Goal: Task Accomplishment & Management: Manage account settings

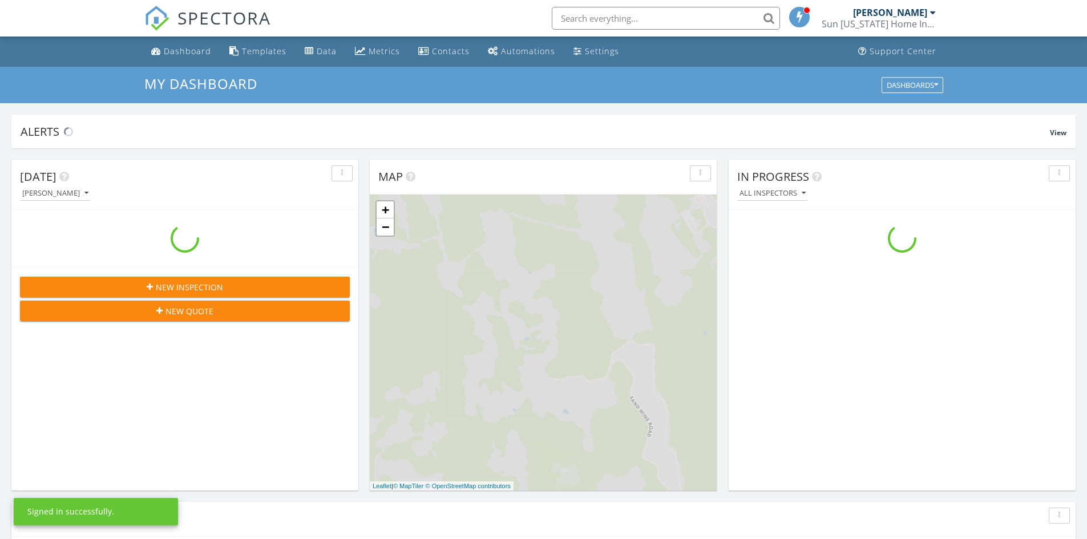
scroll to position [1056, 1105]
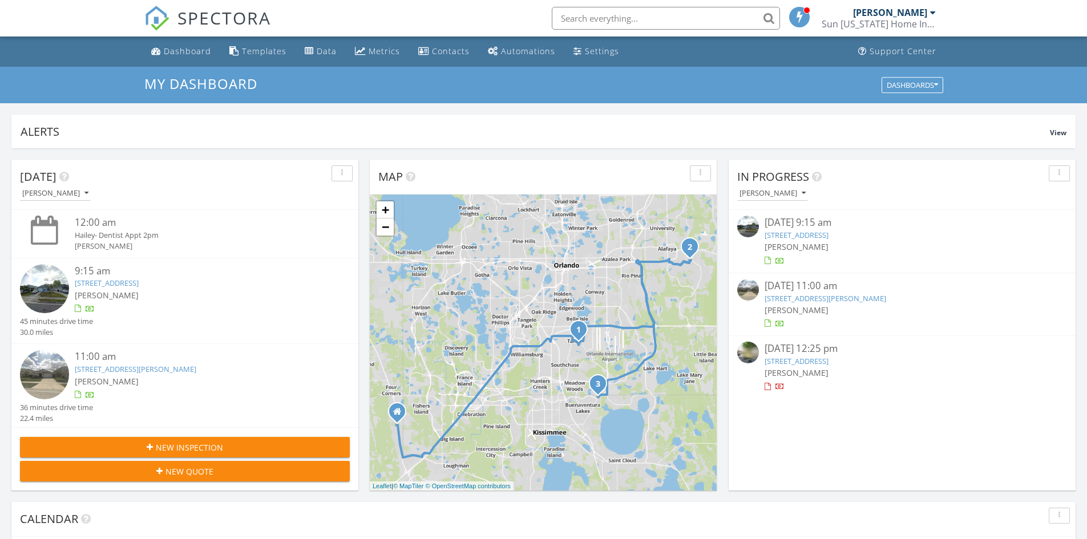
click at [820, 237] on link "9644 Hollyhill Dr, Orlando, FL 32824" at bounding box center [797, 235] width 64 height 10
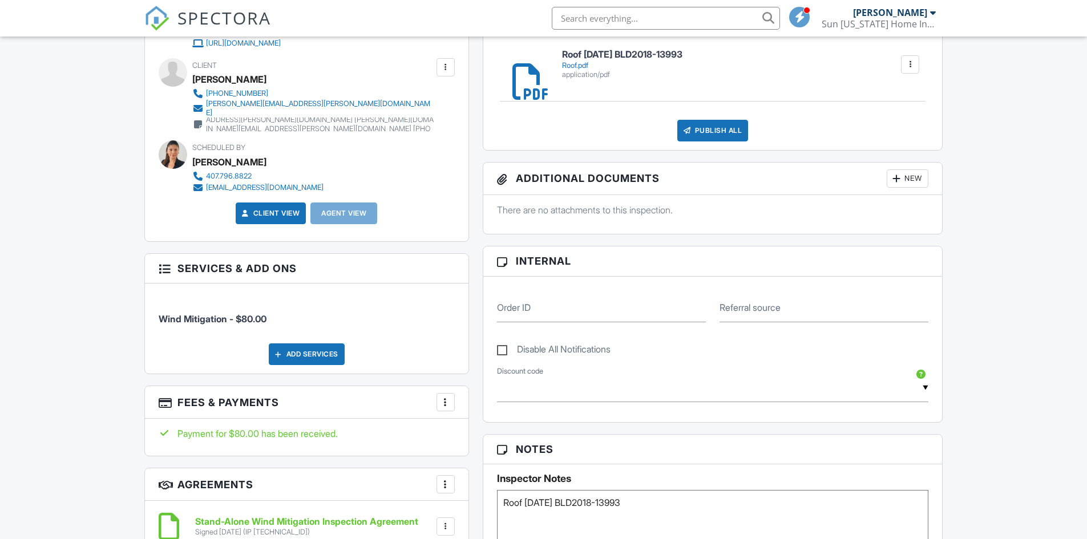
scroll to position [457, 0]
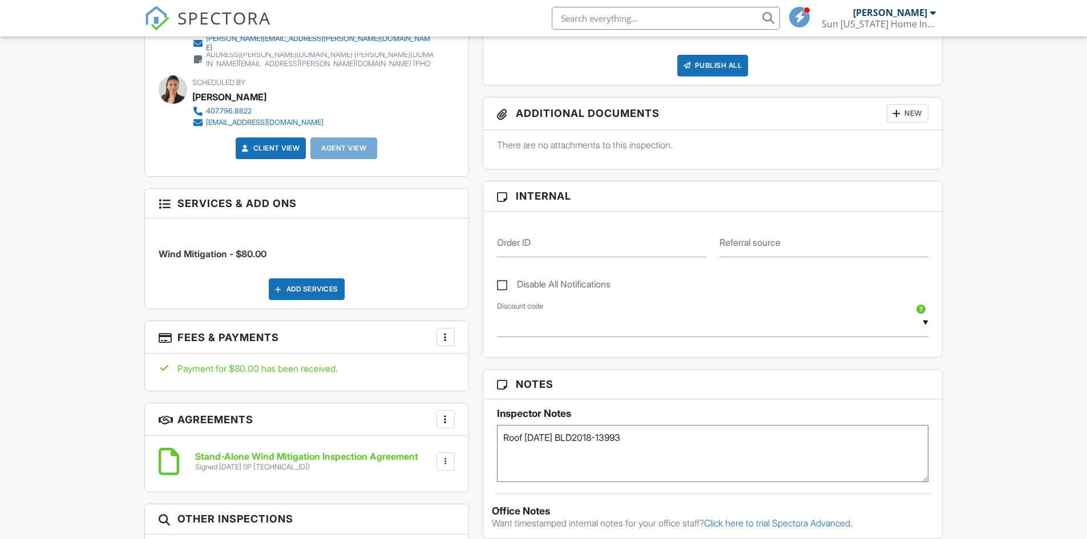
drag, startPoint x: 526, startPoint y: 437, endPoint x: 659, endPoint y: 434, distance: 132.4
click at [659, 434] on textarea "Roof 03/28/2018 BLD2018-13993" at bounding box center [713, 453] width 432 height 57
click at [976, 368] on div "Dashboard Templates Data Metrics Contacts Automations Settings Support Center I…" at bounding box center [543, 333] width 1087 height 1506
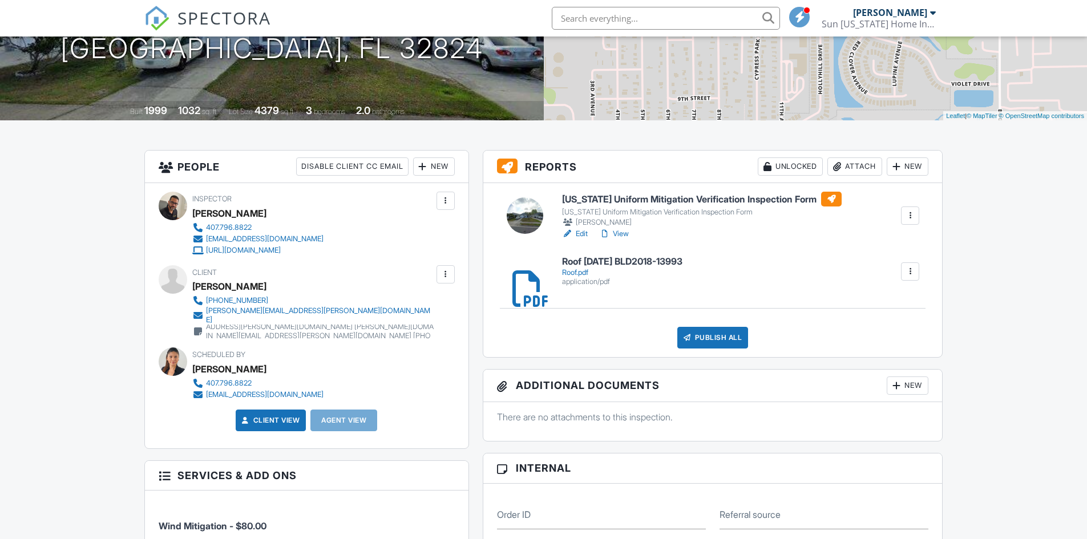
scroll to position [114, 0]
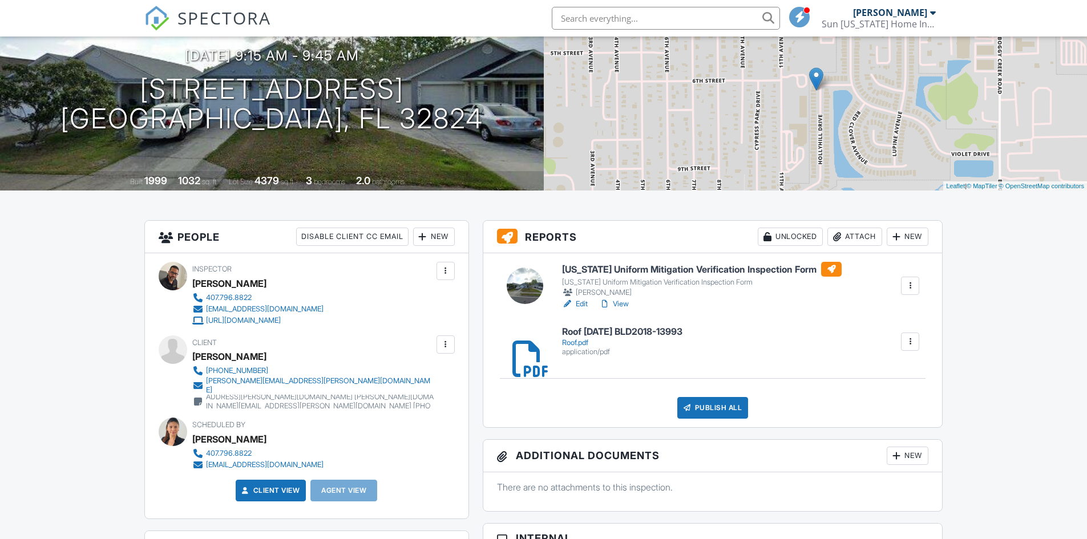
click at [582, 306] on link "Edit" at bounding box center [575, 303] width 26 height 11
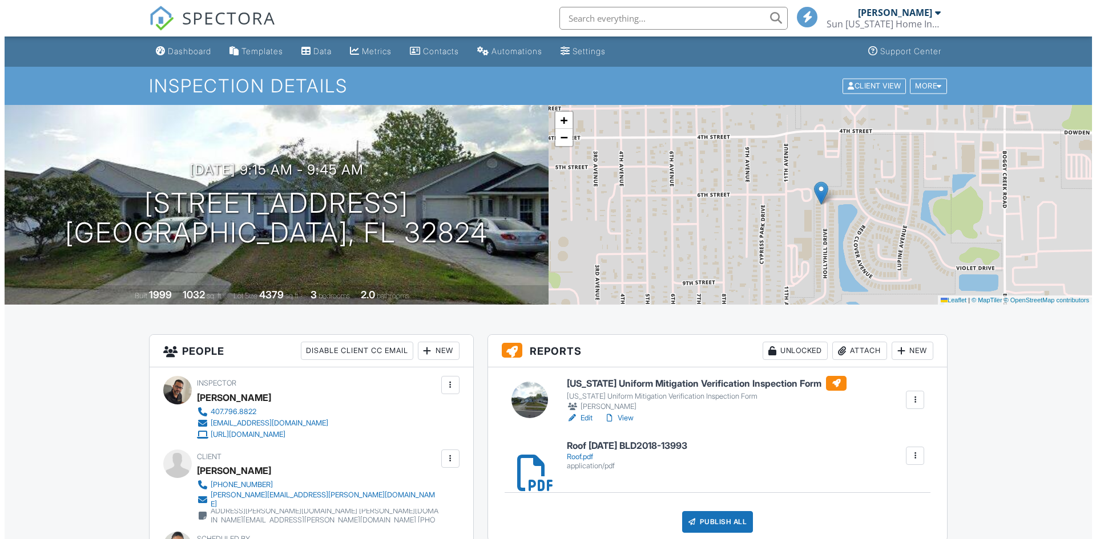
scroll to position [171, 0]
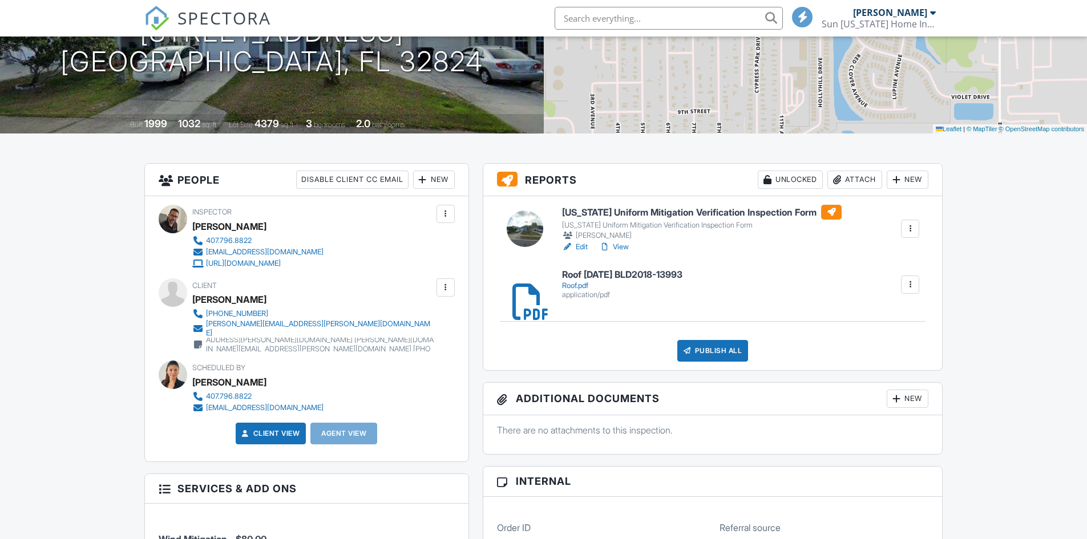
click at [708, 350] on div "Publish All" at bounding box center [712, 351] width 71 height 22
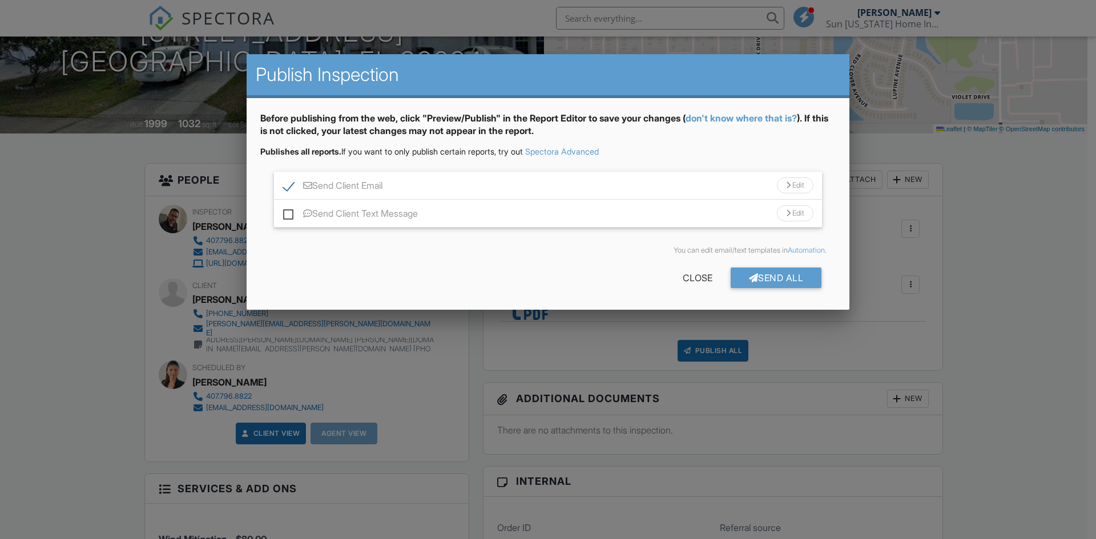
click at [288, 216] on label "Send Client Text Message" at bounding box center [350, 215] width 135 height 14
click at [288, 212] on input "Send Client Text Message" at bounding box center [286, 207] width 7 height 7
checkbox input "true"
click at [774, 279] on div "Send All" at bounding box center [776, 278] width 91 height 21
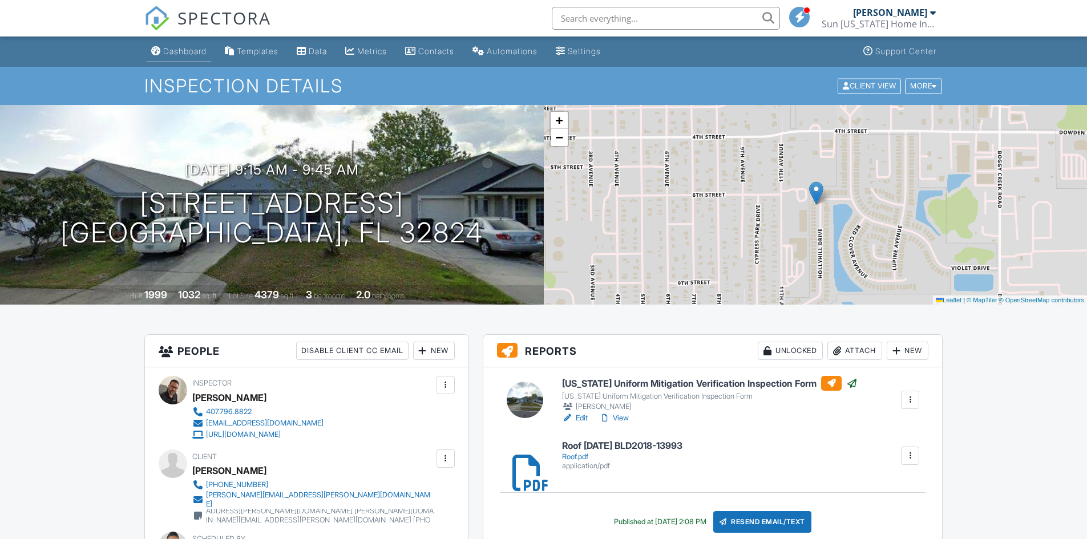
click at [189, 57] on link "Dashboard" at bounding box center [179, 51] width 64 height 21
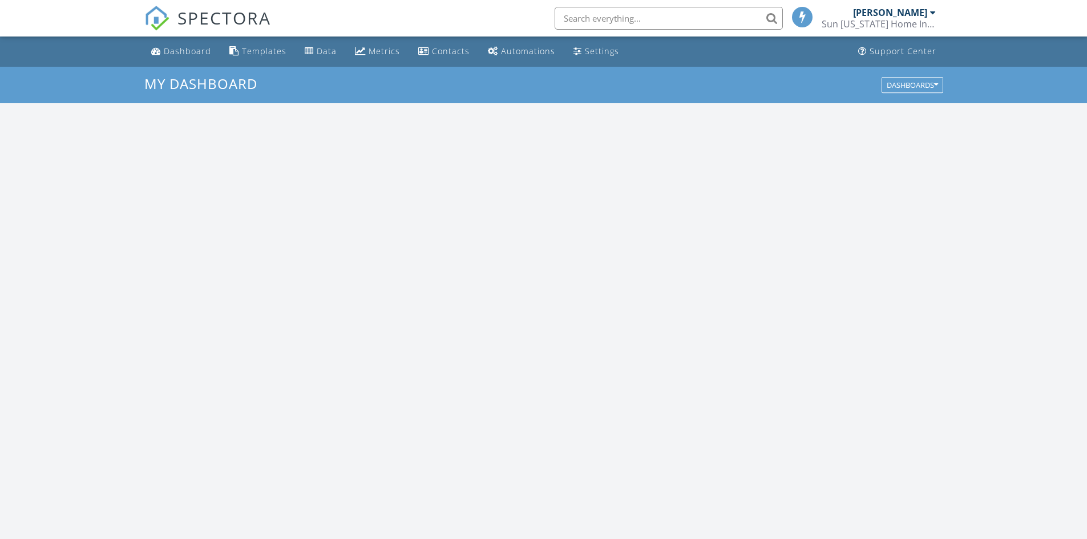
scroll to position [1056, 1105]
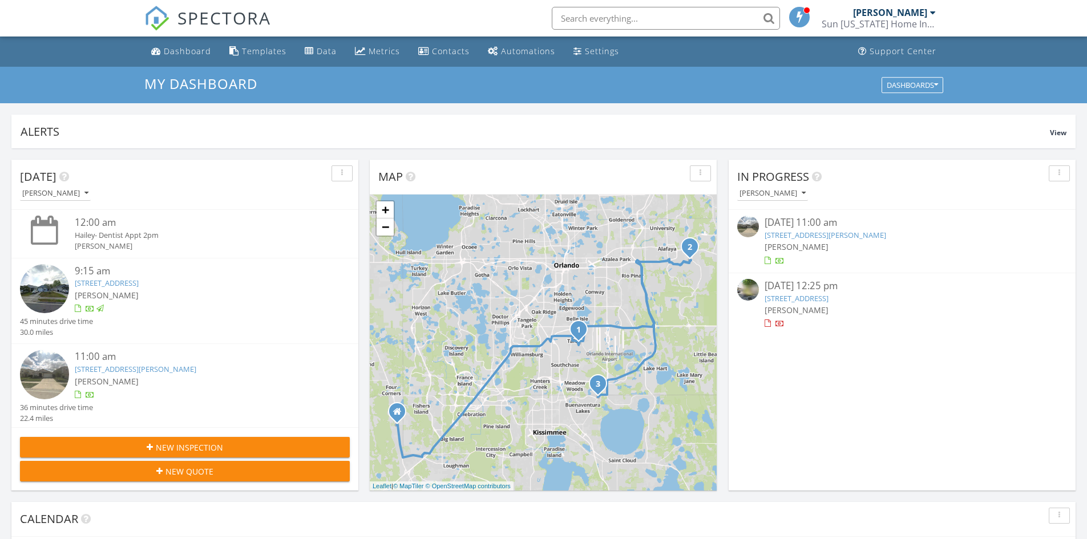
click at [788, 235] on link "1121 Seneca Falls Dr, Orlando, FL 32828" at bounding box center [826, 235] width 122 height 10
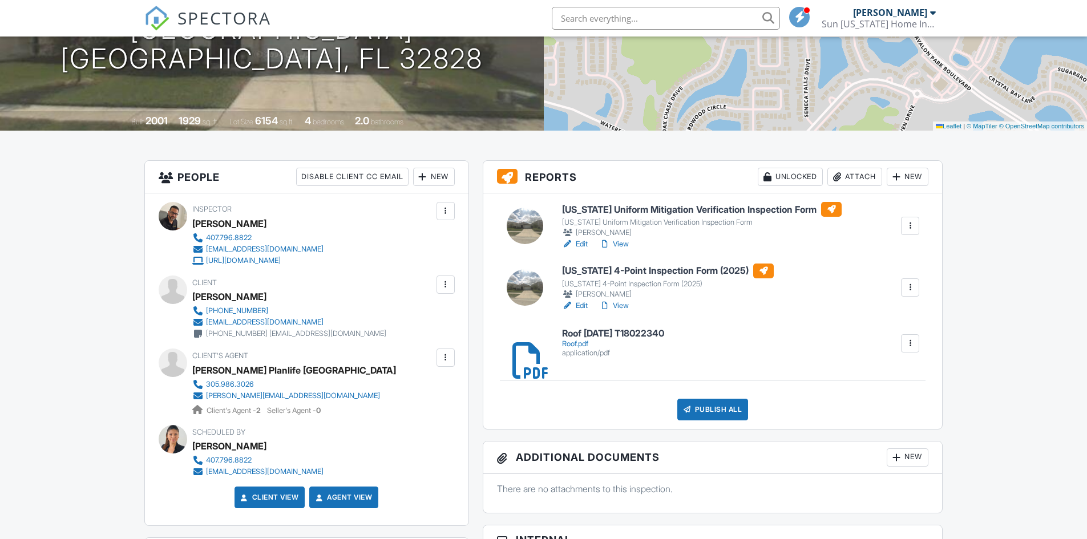
scroll to position [171, 0]
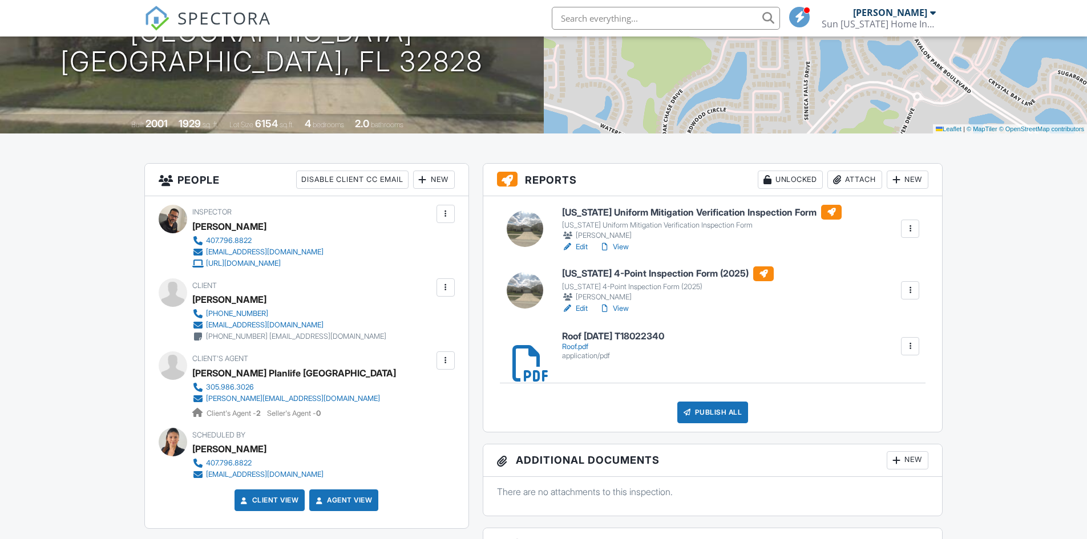
click at [584, 248] on link "Edit" at bounding box center [575, 246] width 26 height 11
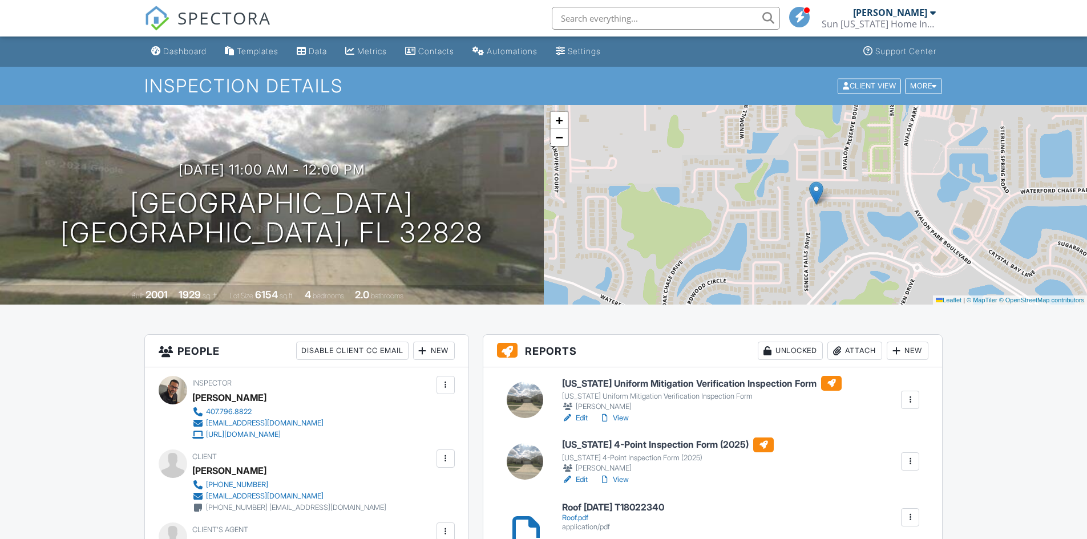
click at [583, 479] on link "Edit" at bounding box center [575, 479] width 26 height 11
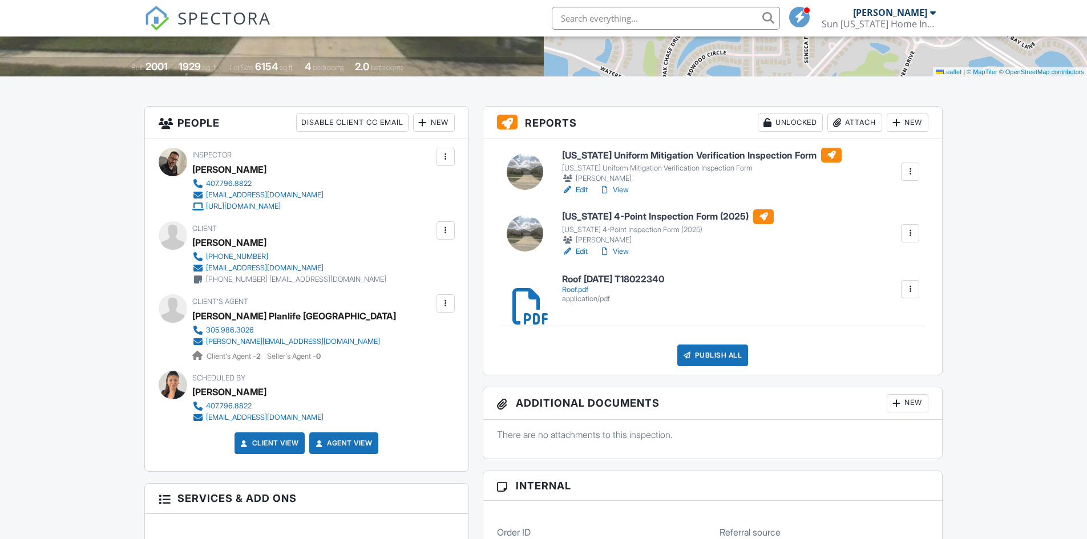
click at [443, 305] on div at bounding box center [445, 303] width 11 height 11
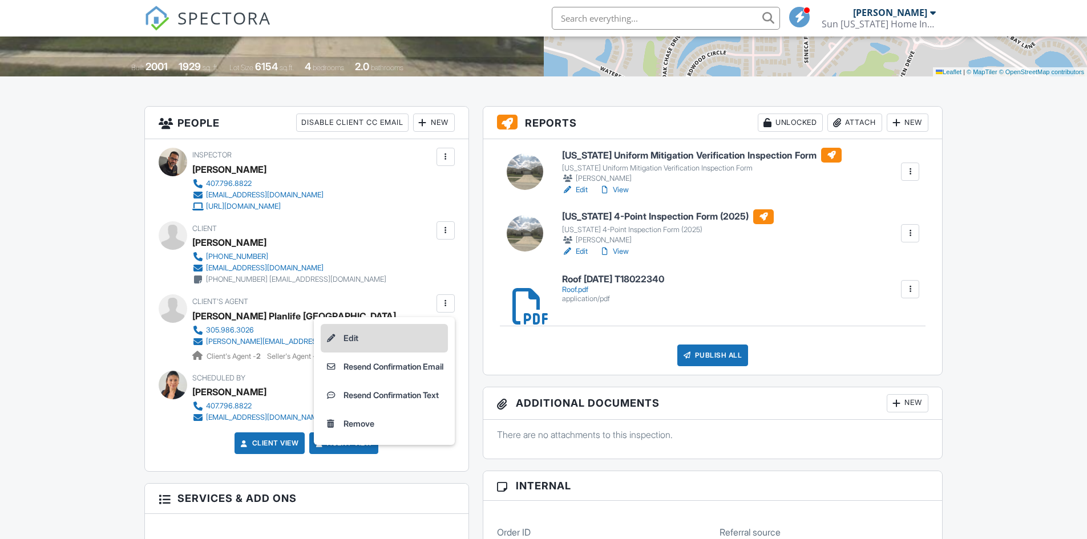
click at [416, 334] on li "Edit" at bounding box center [384, 338] width 127 height 29
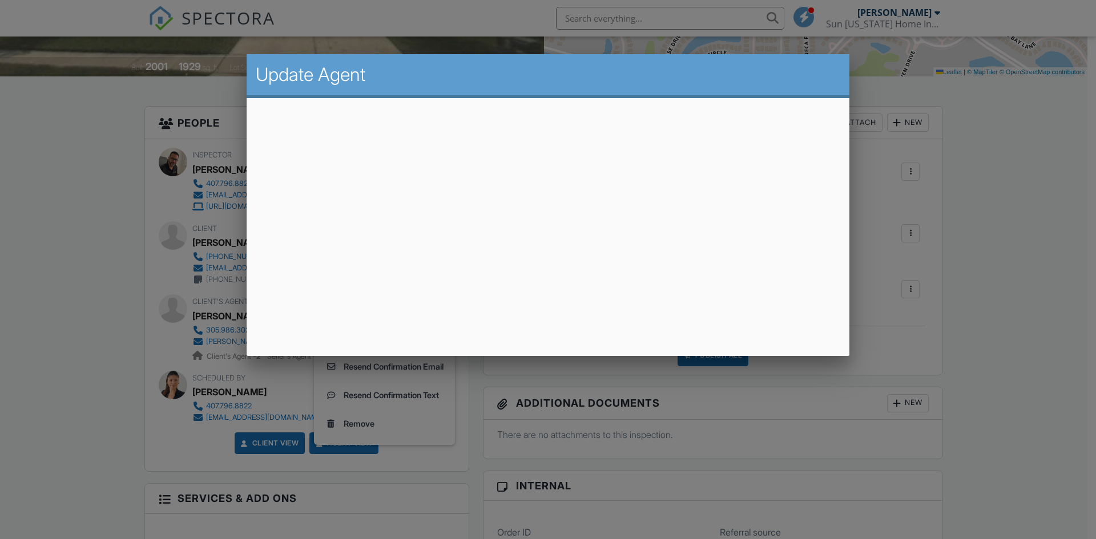
click at [1072, 265] on div at bounding box center [548, 280] width 1096 height 674
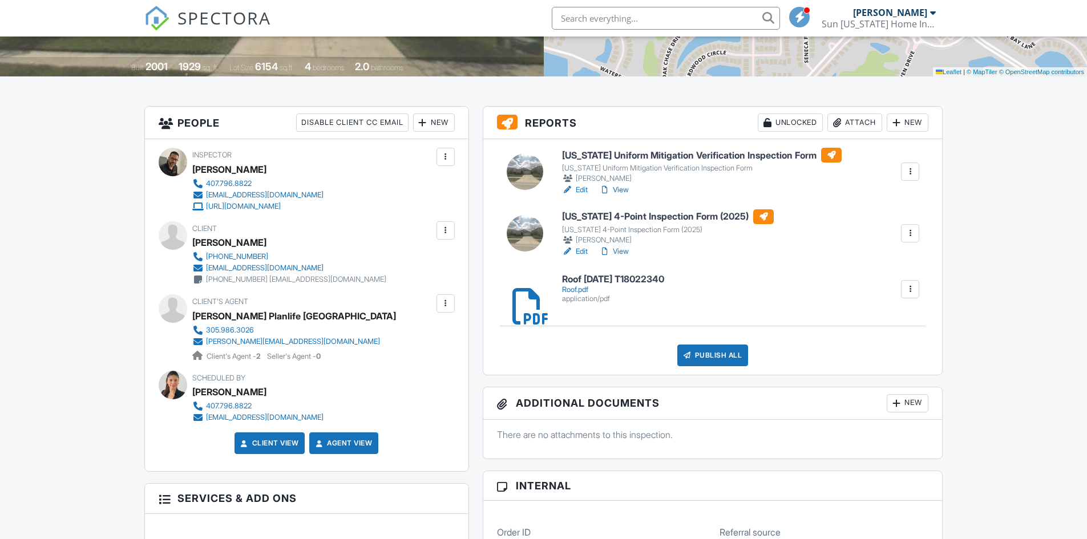
click at [436, 120] on div "New" at bounding box center [434, 123] width 42 height 18
click at [444, 305] on div at bounding box center [445, 303] width 11 height 11
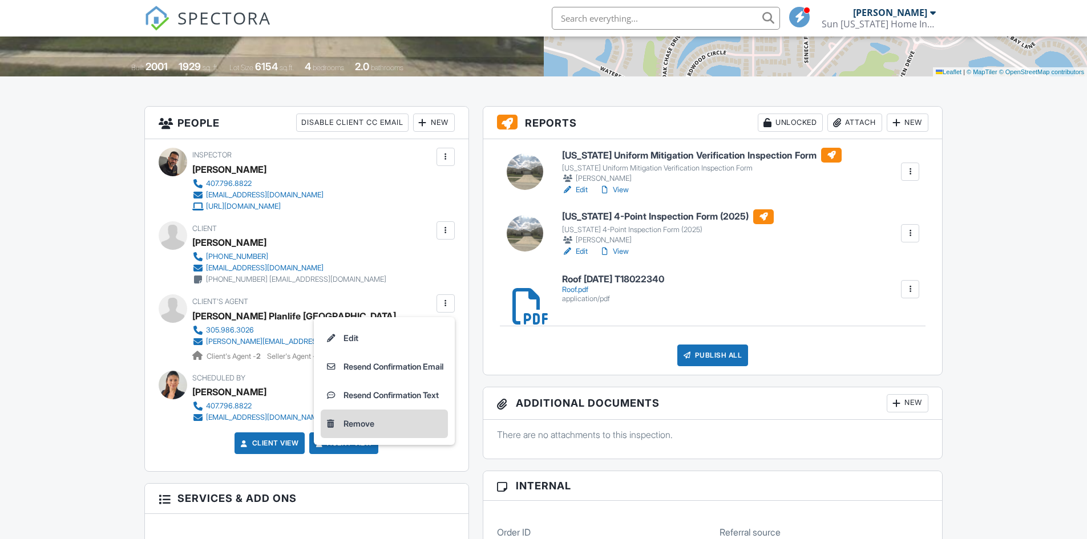
click at [346, 427] on li "Remove" at bounding box center [384, 424] width 127 height 29
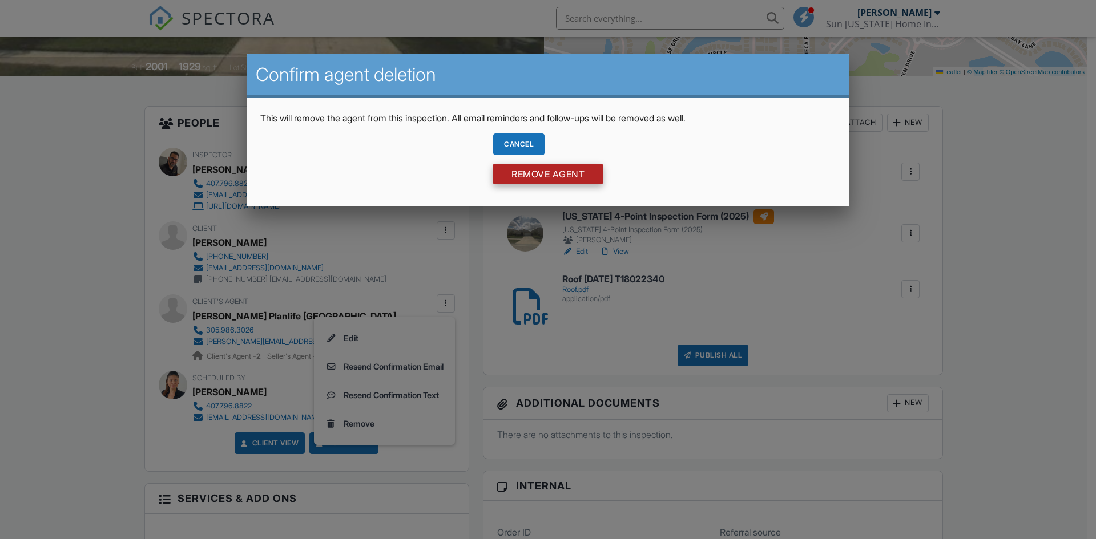
click at [563, 175] on input "Remove Agent" at bounding box center [548, 174] width 110 height 21
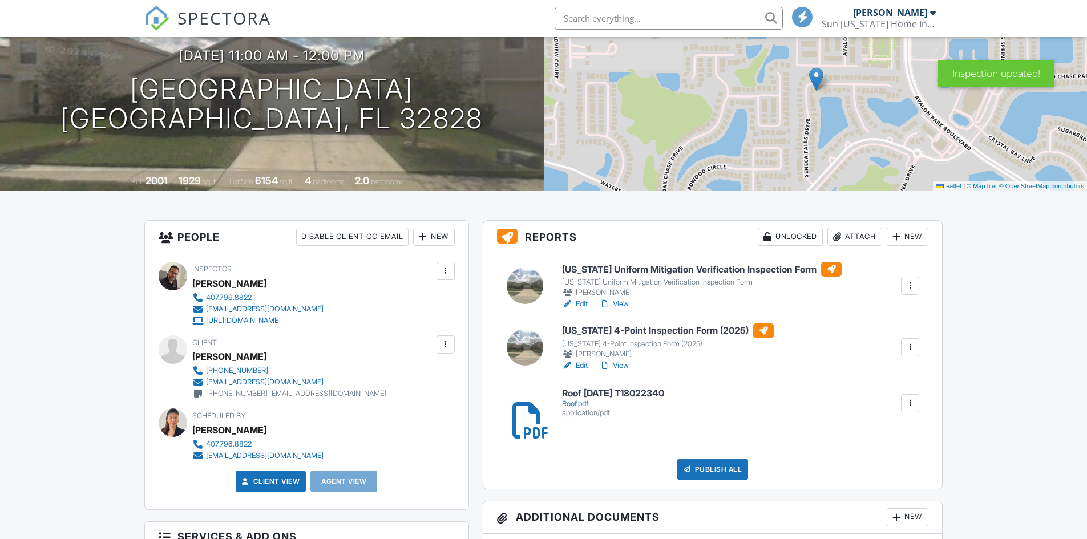
click at [438, 241] on div "New" at bounding box center [434, 237] width 42 height 18
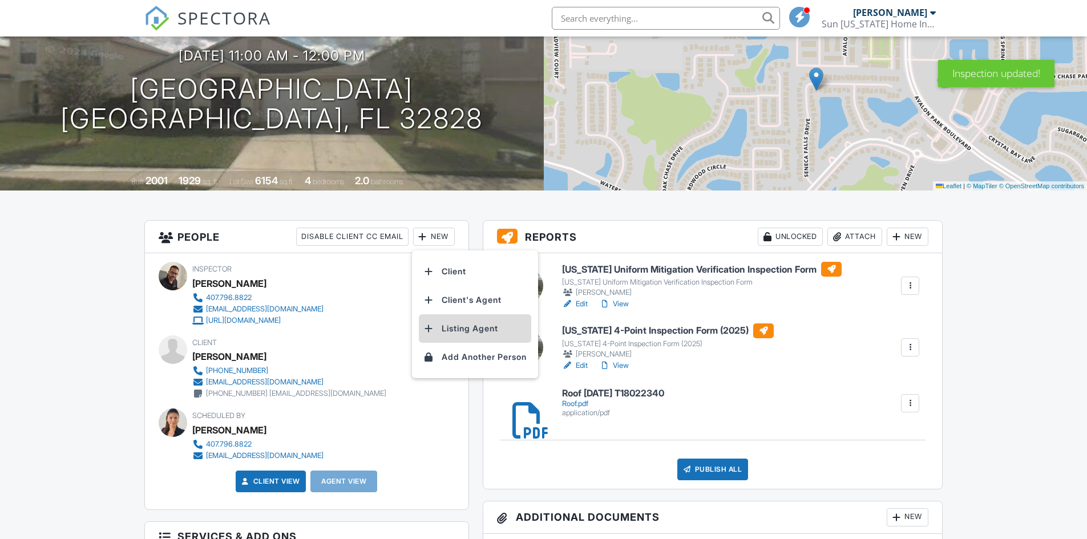
click at [449, 333] on li "Listing Agent" at bounding box center [475, 328] width 112 height 29
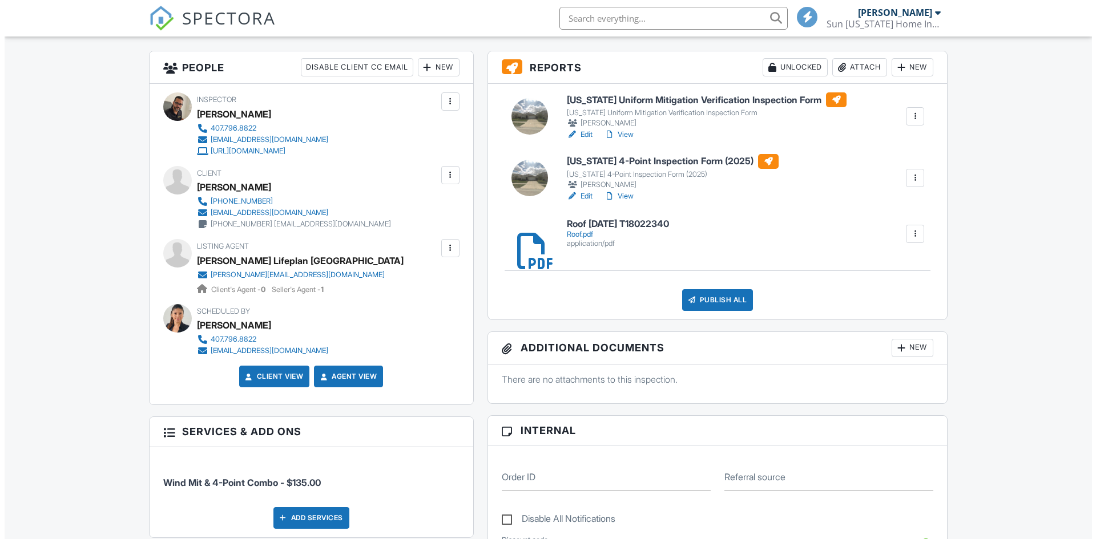
scroll to position [285, 0]
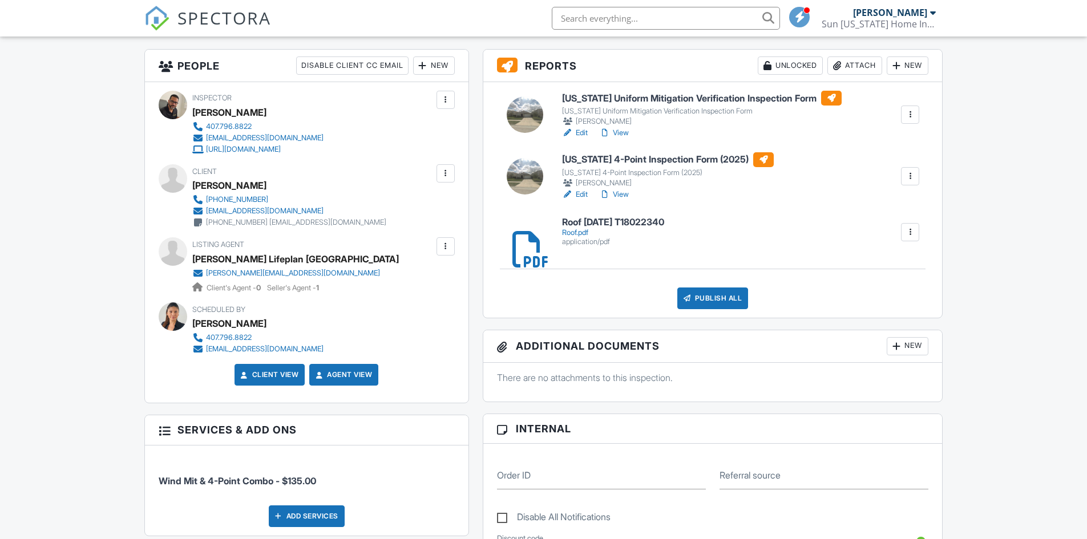
click at [705, 299] on div "Publish All" at bounding box center [712, 299] width 71 height 22
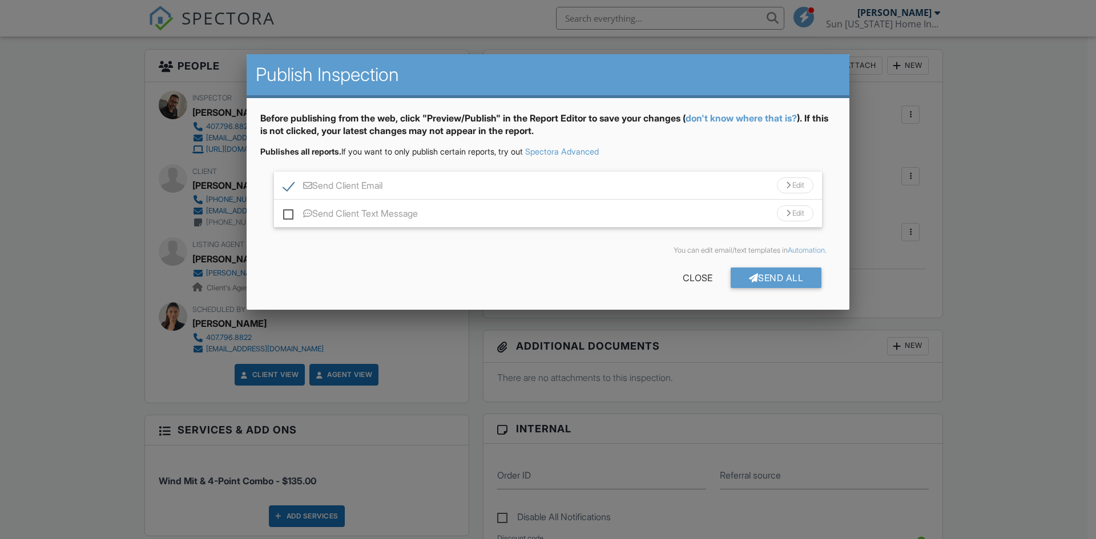
click at [288, 216] on label "Send Client Text Message" at bounding box center [350, 215] width 135 height 14
click at [288, 212] on input "Send Client Text Message" at bounding box center [286, 207] width 7 height 7
checkbox input "true"
click at [776, 279] on div "Send All" at bounding box center [776, 278] width 91 height 21
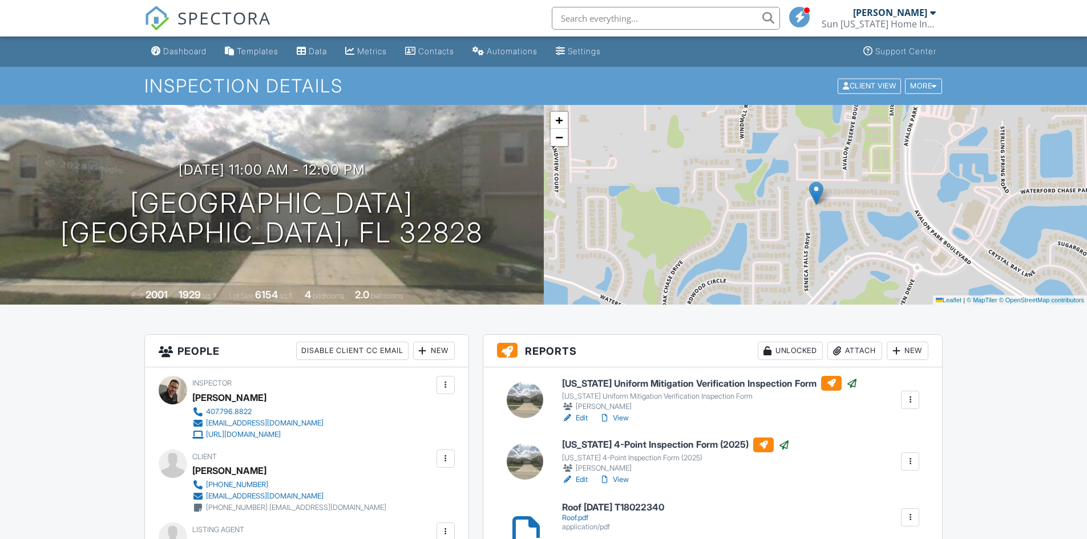
click at [177, 55] on div "Dashboard" at bounding box center [184, 51] width 43 height 10
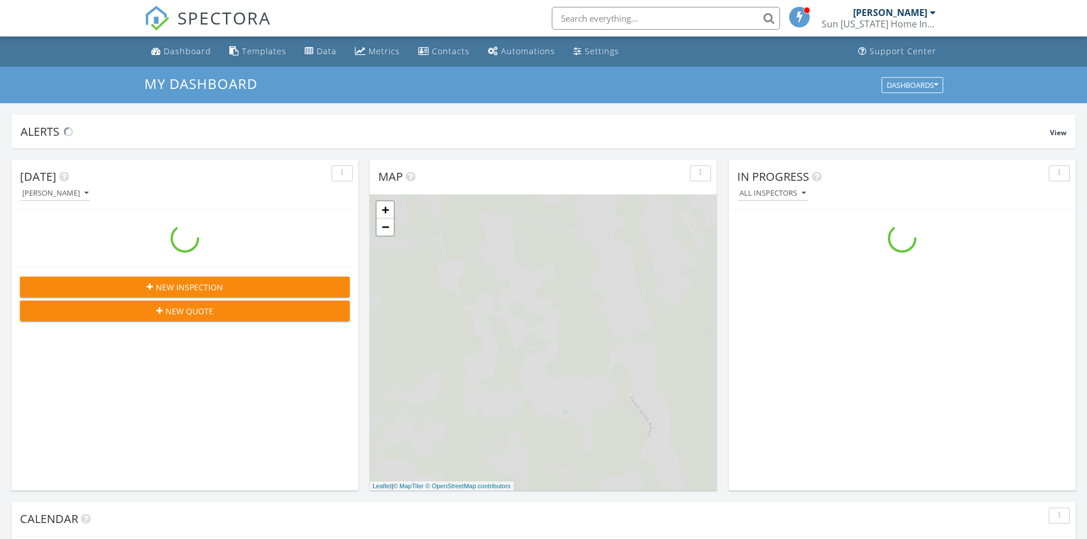
scroll to position [1056, 1105]
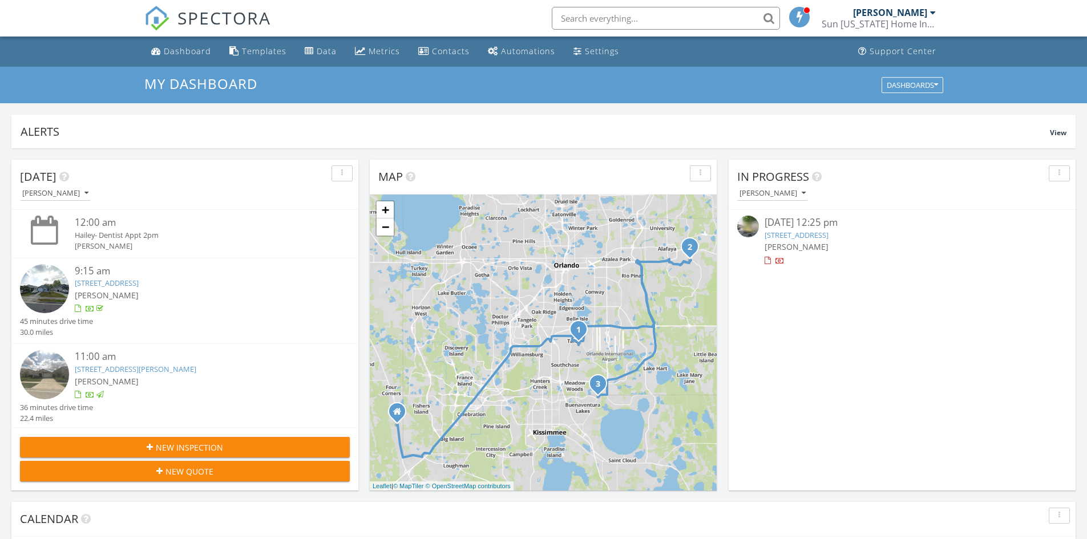
click at [825, 235] on link "[STREET_ADDRESS]" at bounding box center [797, 235] width 64 height 10
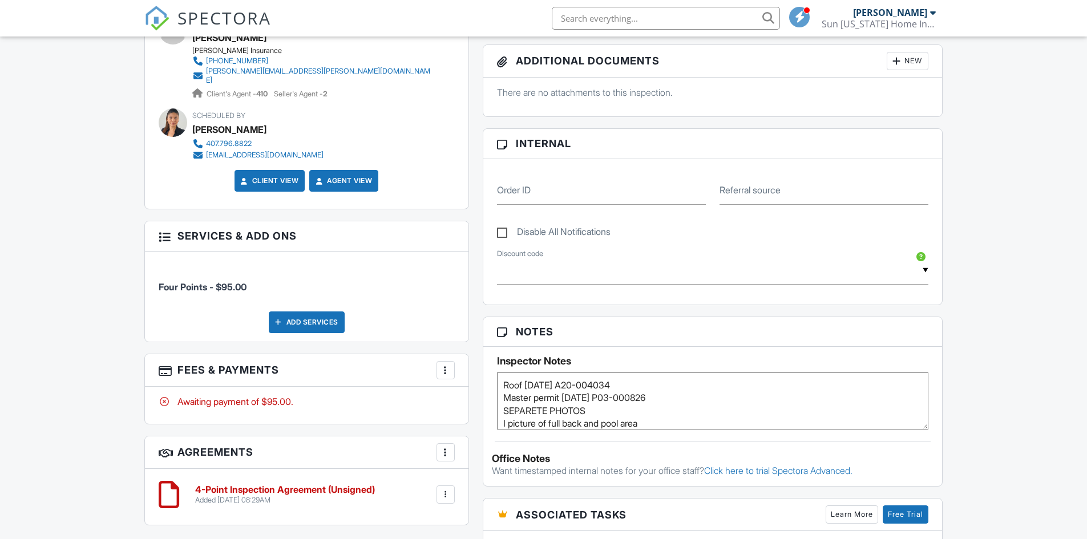
scroll to position [514, 0]
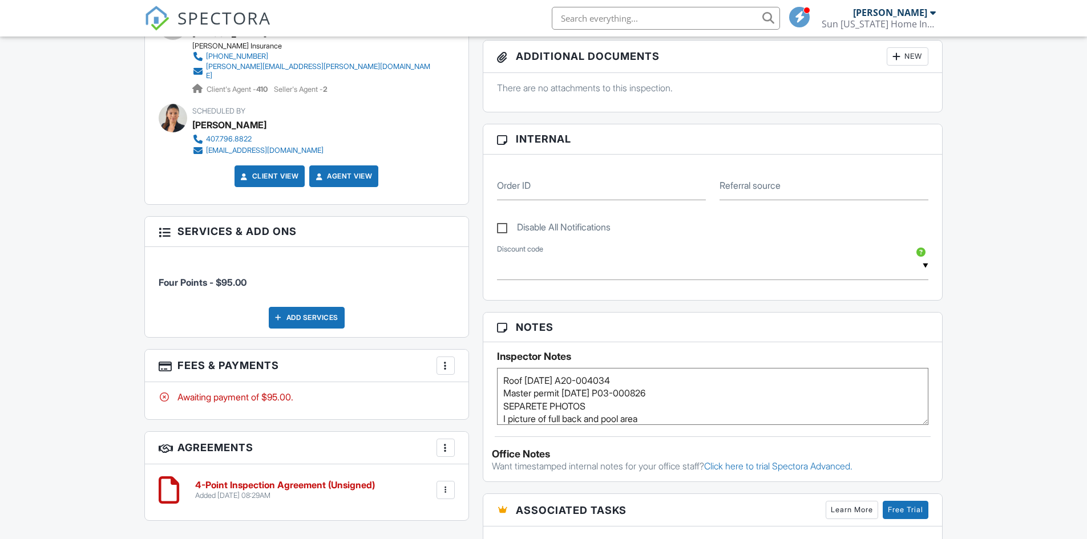
drag, startPoint x: 527, startPoint y: 380, endPoint x: 575, endPoint y: 380, distance: 48.5
click at [575, 380] on textarea "Roof [DATE] A20-004034 Master permit [DATE] P03-000826 SEPARETE PHOTOS I pictur…" at bounding box center [713, 396] width 432 height 57
click at [1011, 278] on div "Dashboard Templates Data Metrics Contacts Automations Settings Support Center I…" at bounding box center [543, 276] width 1087 height 1506
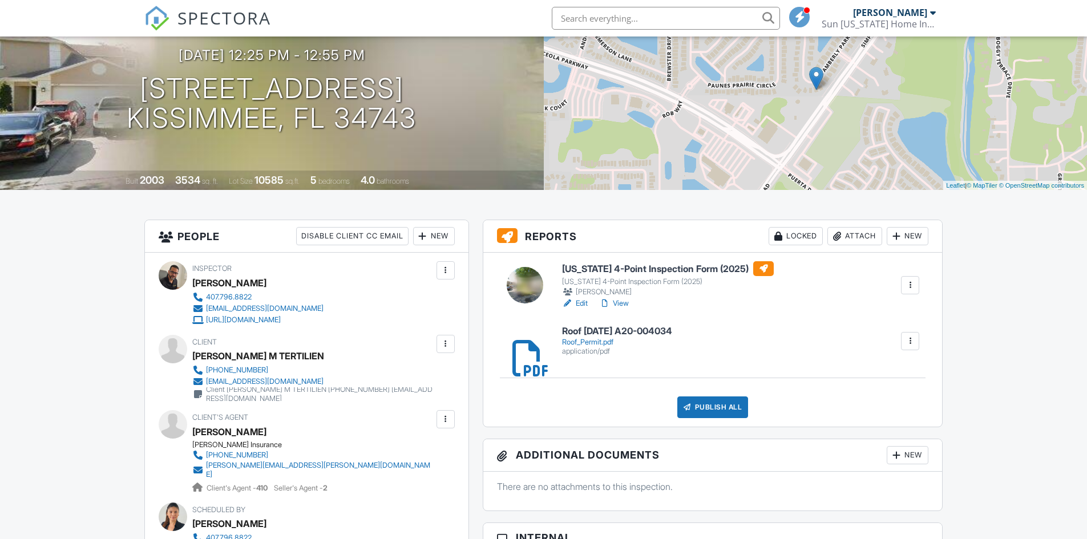
scroll to position [114, 0]
click at [580, 305] on link "Edit" at bounding box center [575, 303] width 26 height 11
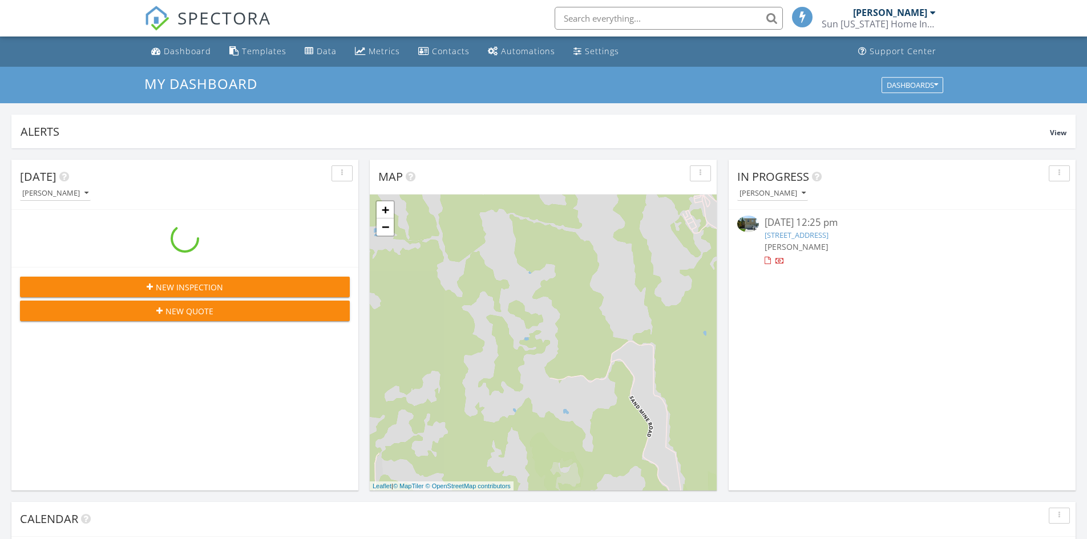
scroll to position [1056, 1105]
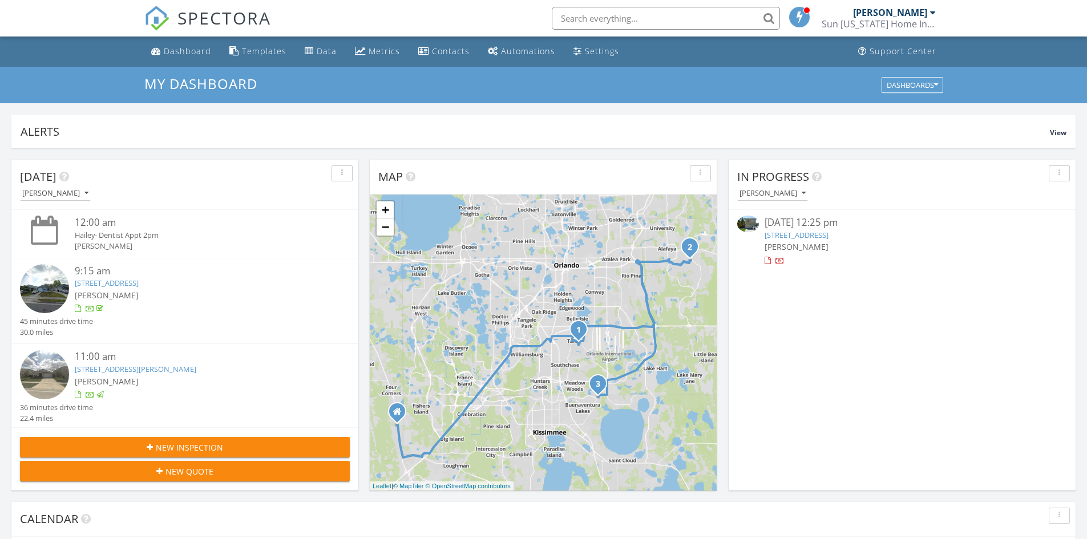
click at [604, 19] on input "text" at bounding box center [666, 18] width 228 height 23
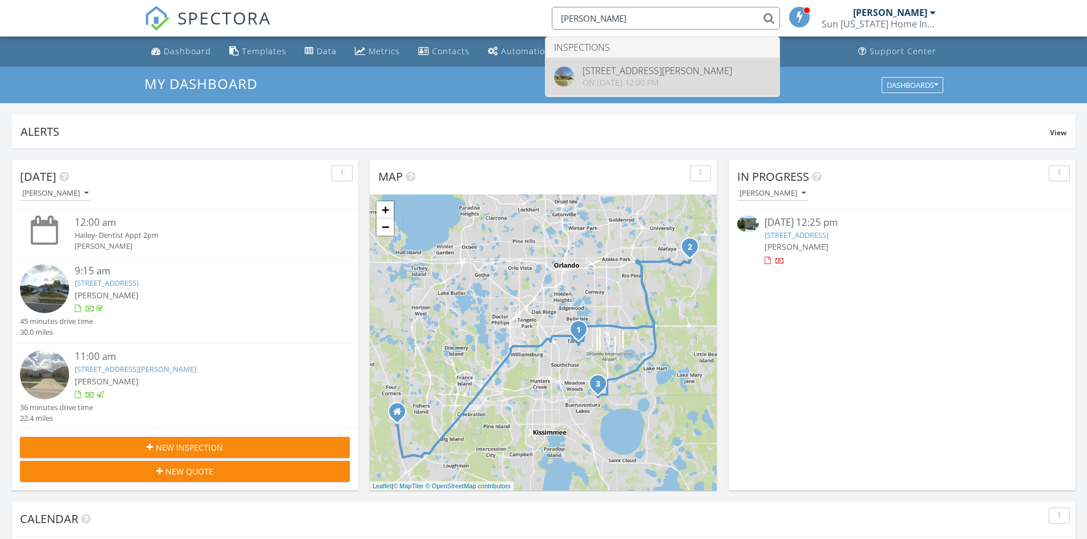
type input "nestor es"
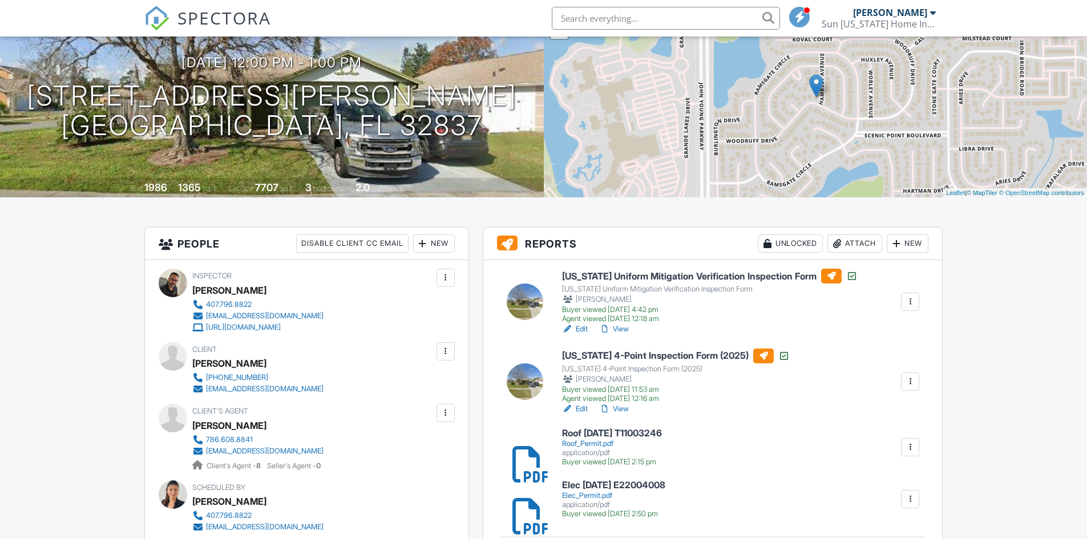
scroll to position [114, 0]
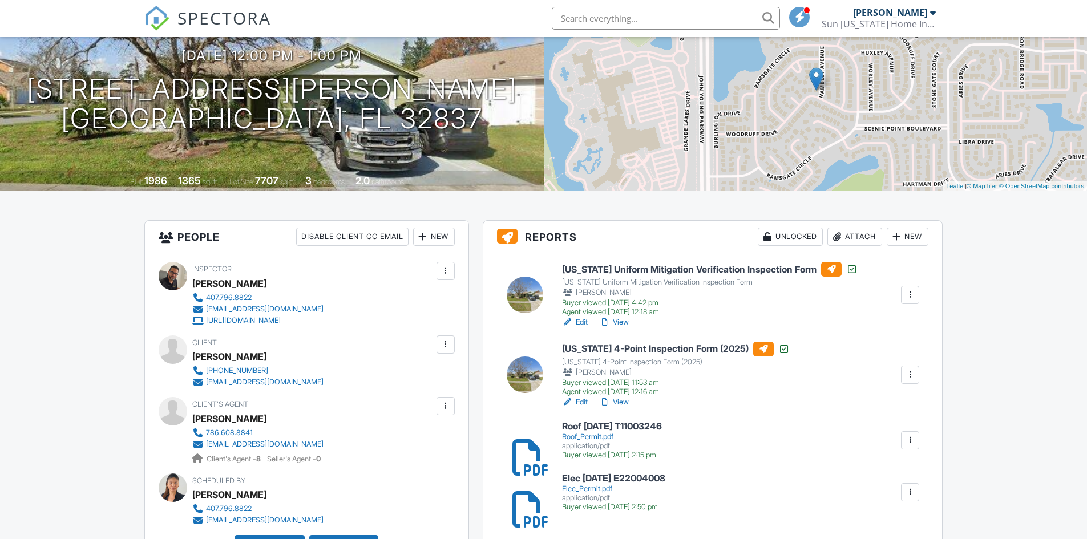
click at [621, 402] on link "View" at bounding box center [614, 402] width 30 height 11
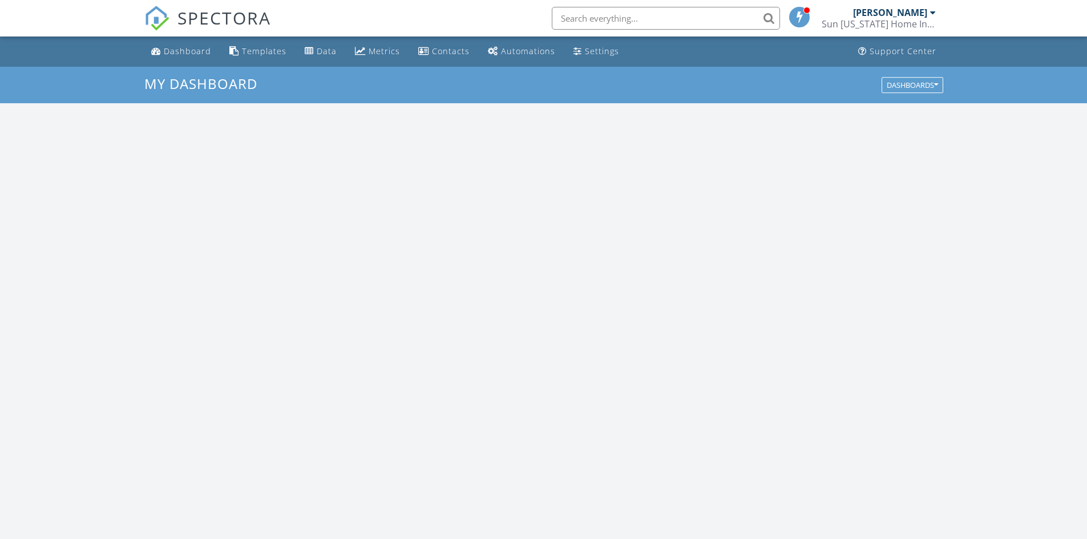
scroll to position [1056, 1105]
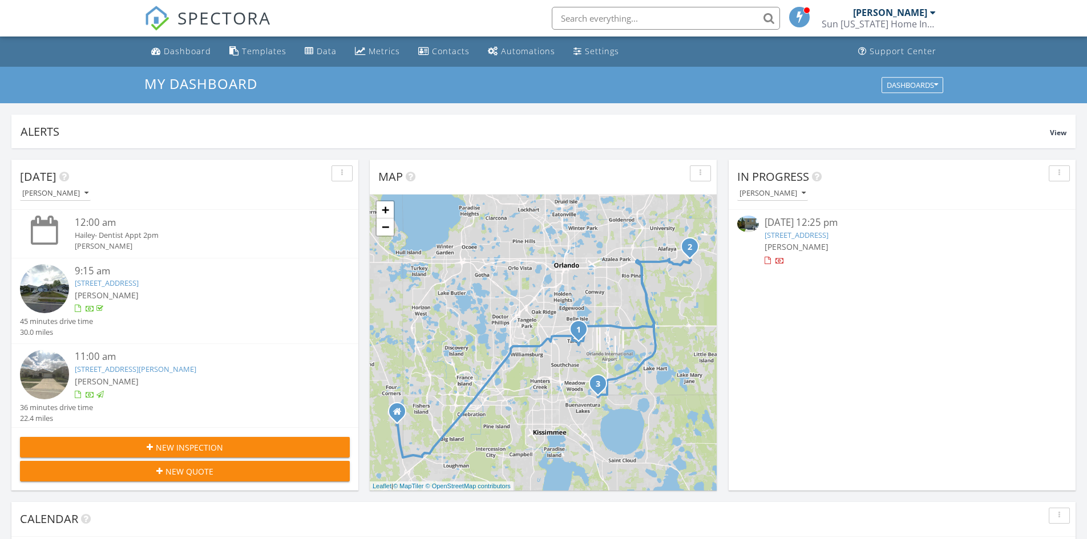
click at [825, 235] on link "3295 Amberley Park Cir, Kissimmee, FL 34743" at bounding box center [797, 235] width 64 height 10
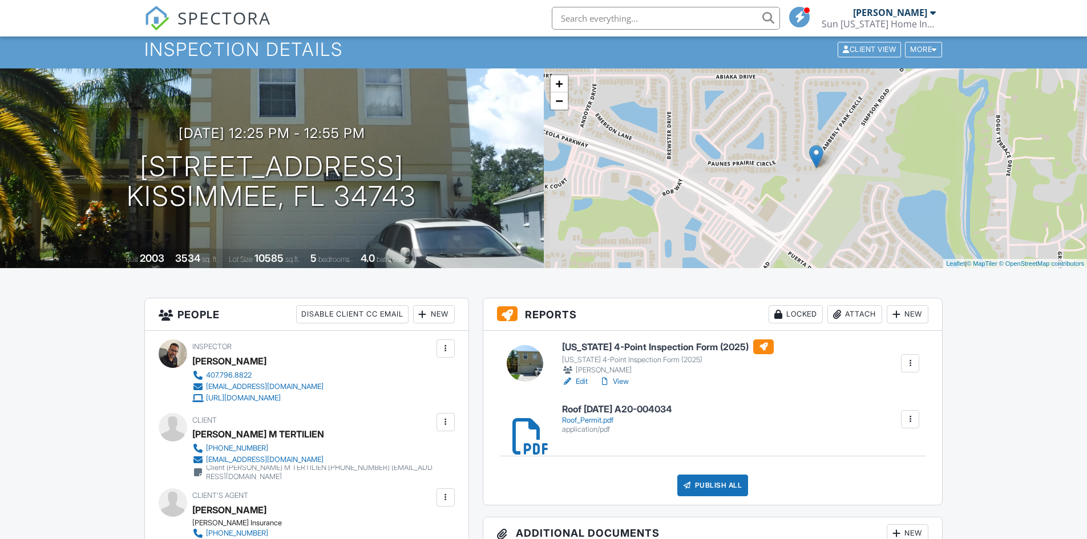
scroll to position [57, 0]
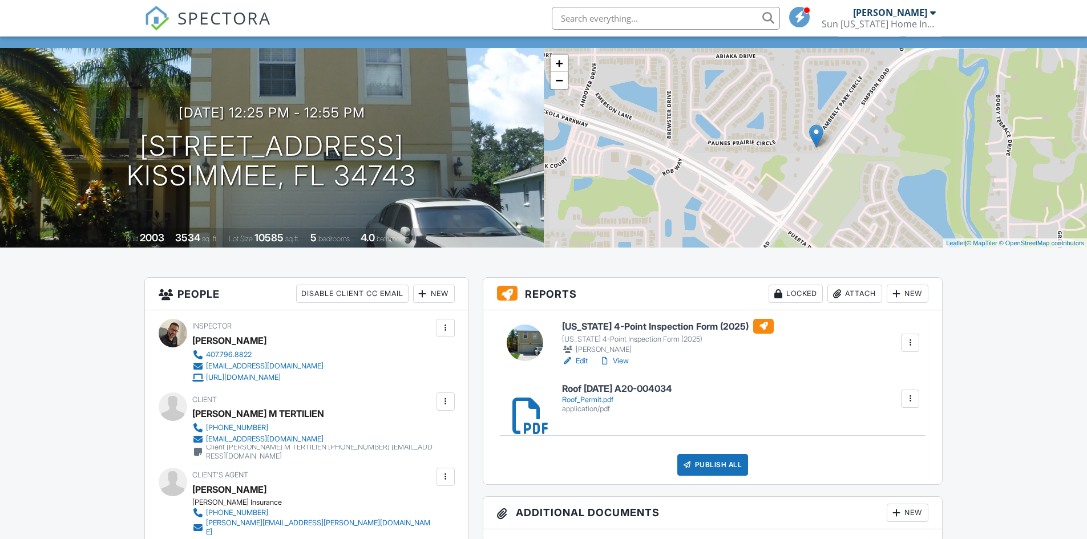
click at [578, 360] on link "Edit" at bounding box center [575, 361] width 26 height 11
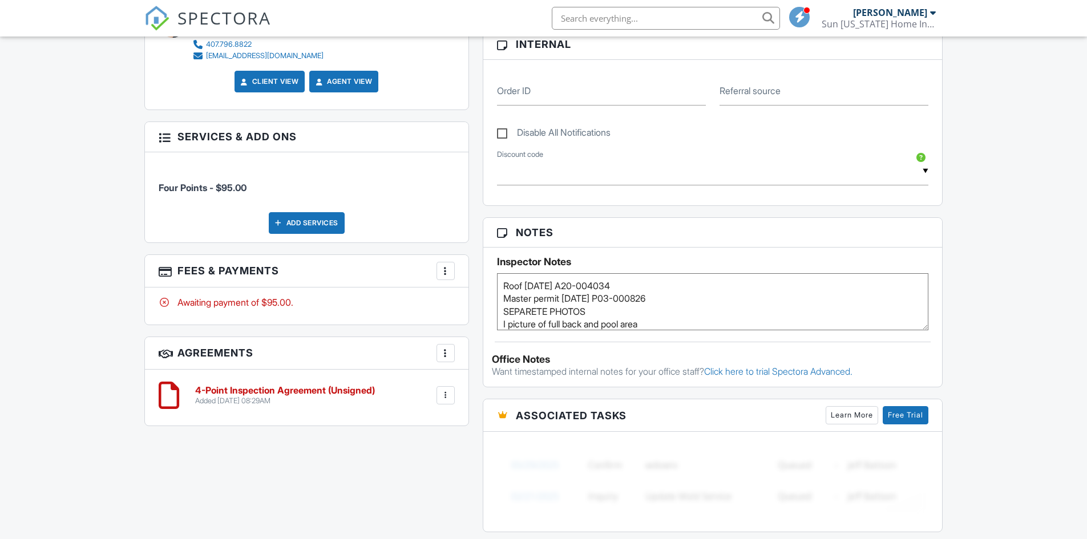
scroll to position [628, 0]
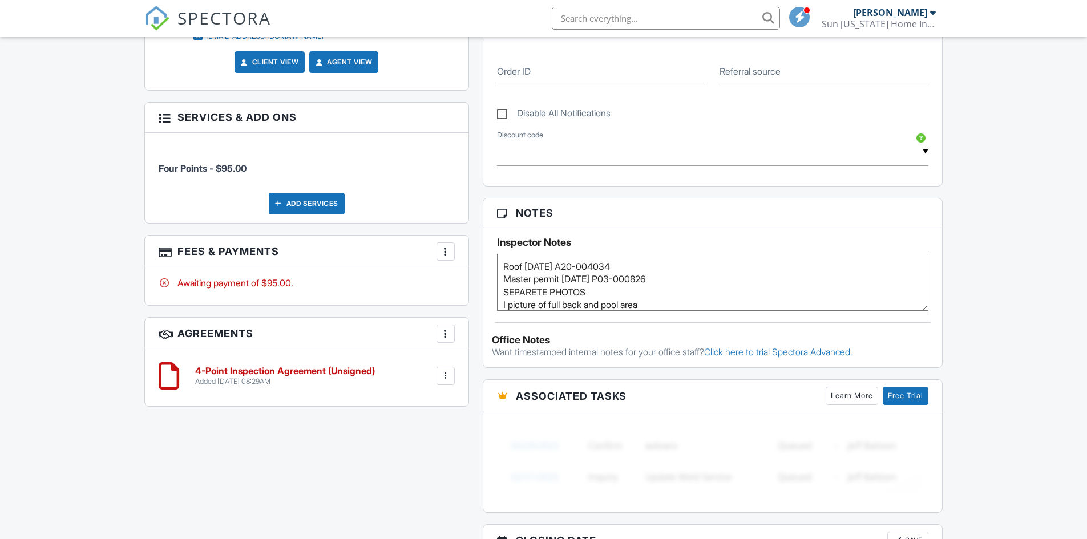
drag, startPoint x: 525, startPoint y: 265, endPoint x: 575, endPoint y: 264, distance: 49.7
click at [575, 264] on textarea "Roof [DATE] A20-004034 Master permit [DATE] P03-000826 SEPARETE PHOTOS I pictur…" at bounding box center [713, 282] width 432 height 57
click at [1028, 251] on div "Dashboard Templates Data Metrics Contacts Automations Settings Support Center I…" at bounding box center [543, 162] width 1087 height 1506
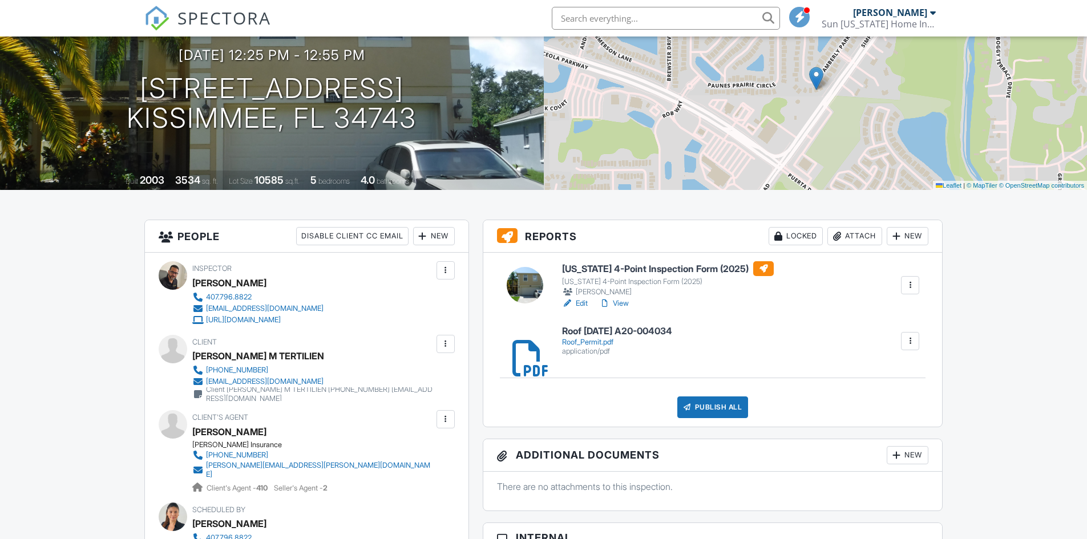
scroll to position [114, 0]
click at [580, 302] on link "Edit" at bounding box center [575, 303] width 26 height 11
